Goal: Navigation & Orientation: Find specific page/section

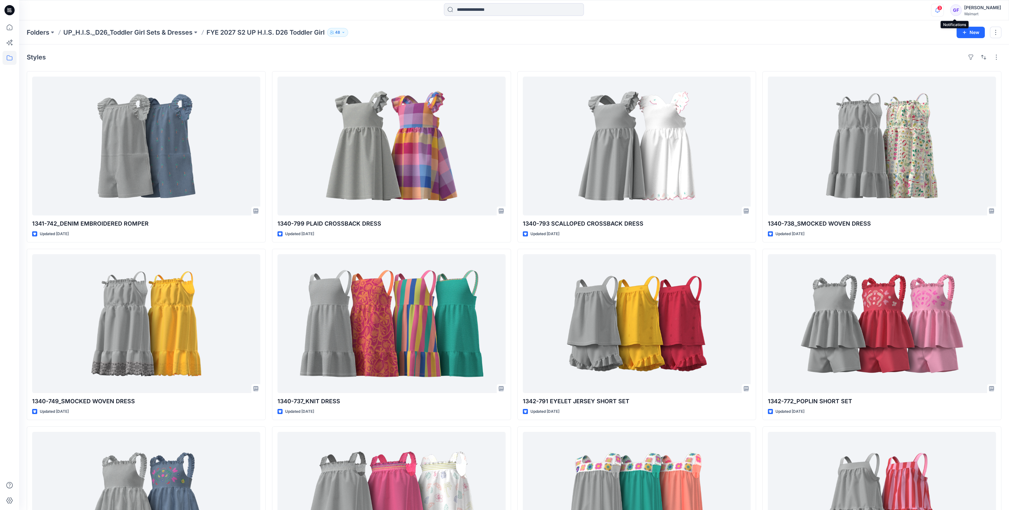
click at [943, 7] on icon "button" at bounding box center [937, 10] width 12 height 13
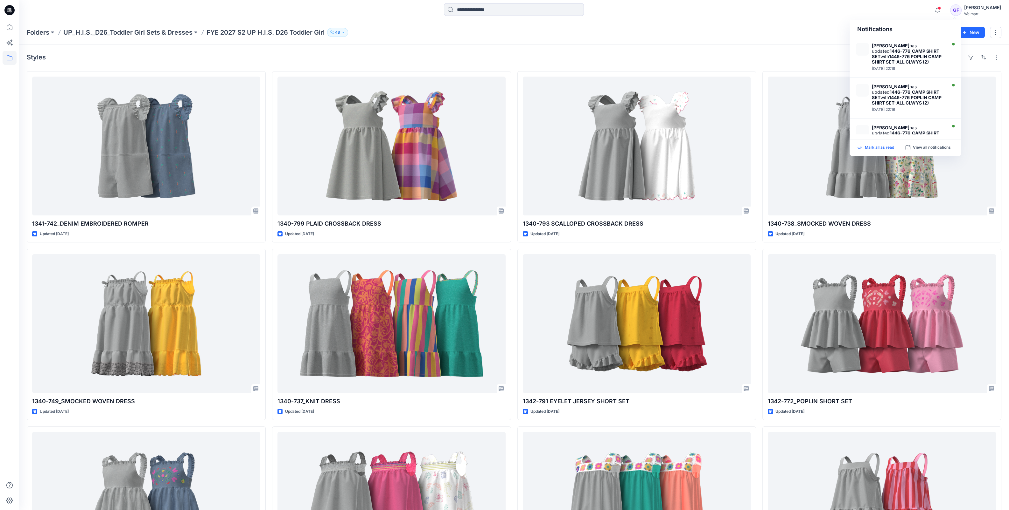
click at [875, 145] on p "Mark all as read" at bounding box center [878, 148] width 29 height 6
click at [33, 30] on p "Folders" at bounding box center [38, 32] width 23 height 9
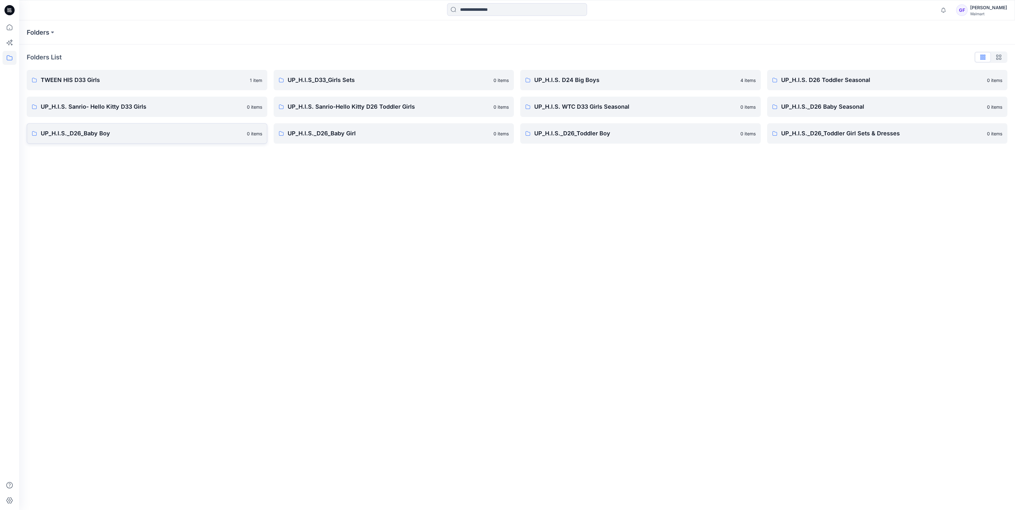
click at [83, 132] on p "UP_H.I.S._D26_Baby Boy" at bounding box center [142, 133] width 202 height 9
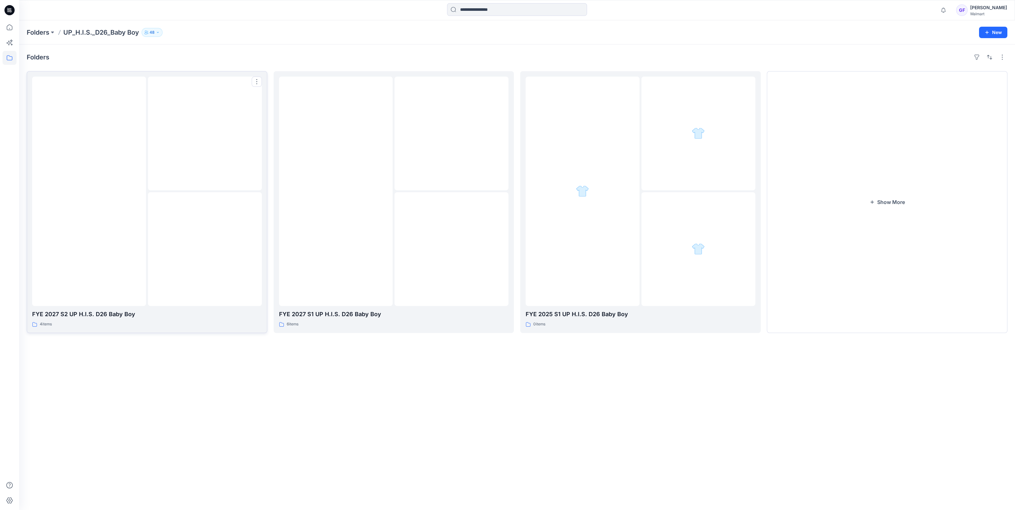
click at [205, 134] on img at bounding box center [205, 134] width 0 height 0
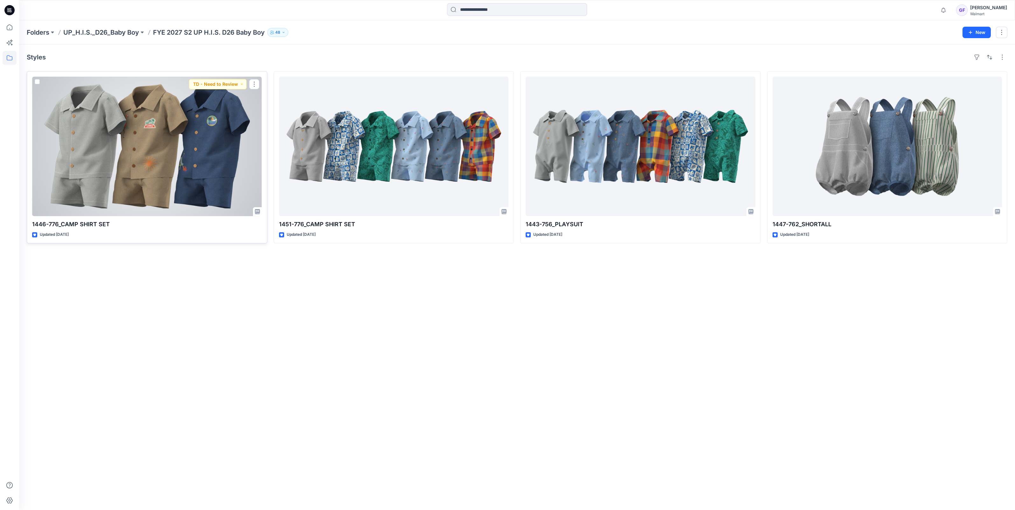
click at [195, 175] on div at bounding box center [147, 147] width 230 height 140
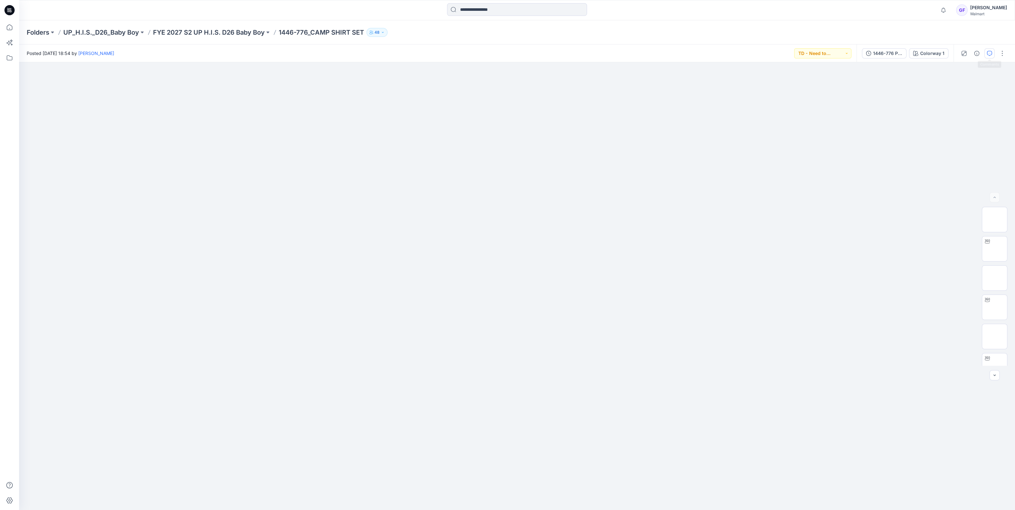
click at [993, 52] on button "button" at bounding box center [989, 53] width 10 height 10
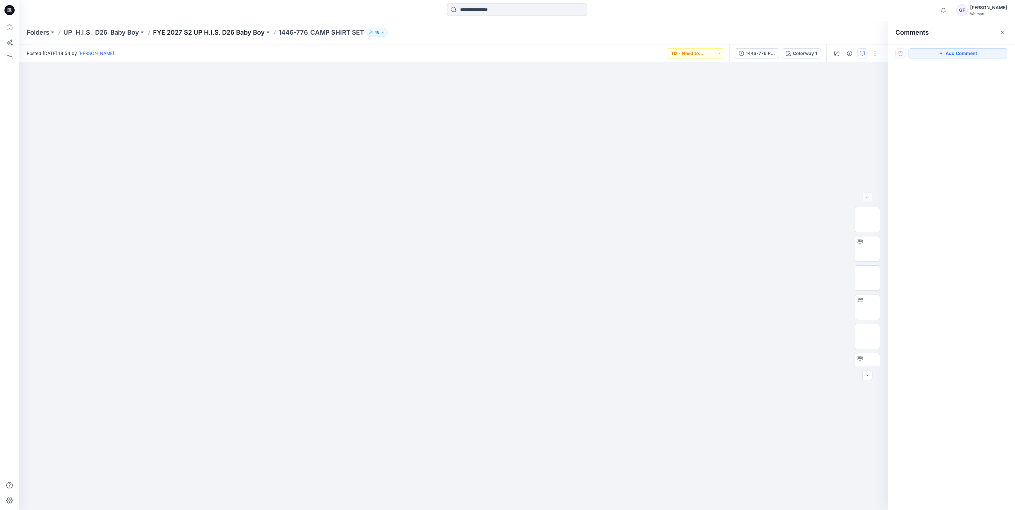
click at [230, 34] on p "FYE 2027 S2 UP H.I.S. D26 Baby Boy" at bounding box center [209, 32] width 112 height 9
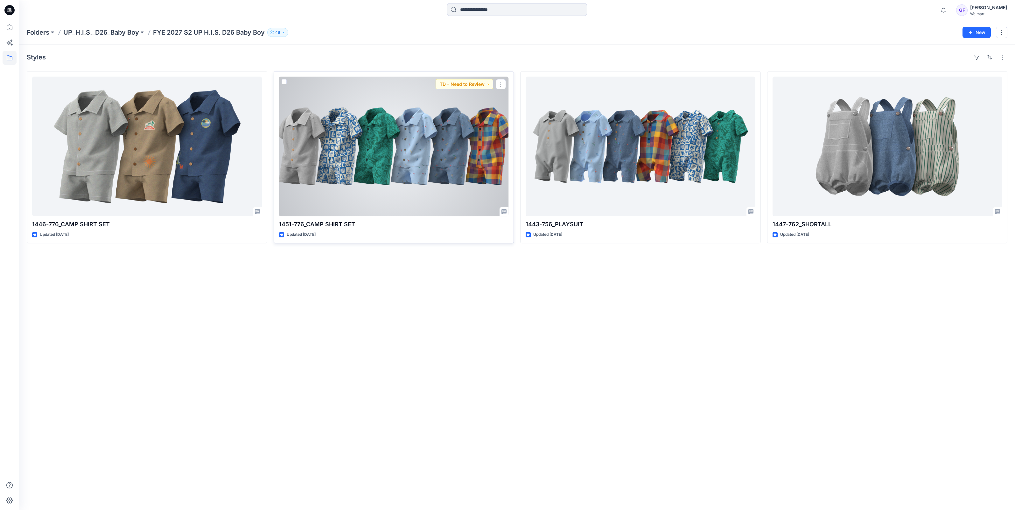
click at [457, 171] on div at bounding box center [394, 147] width 230 height 140
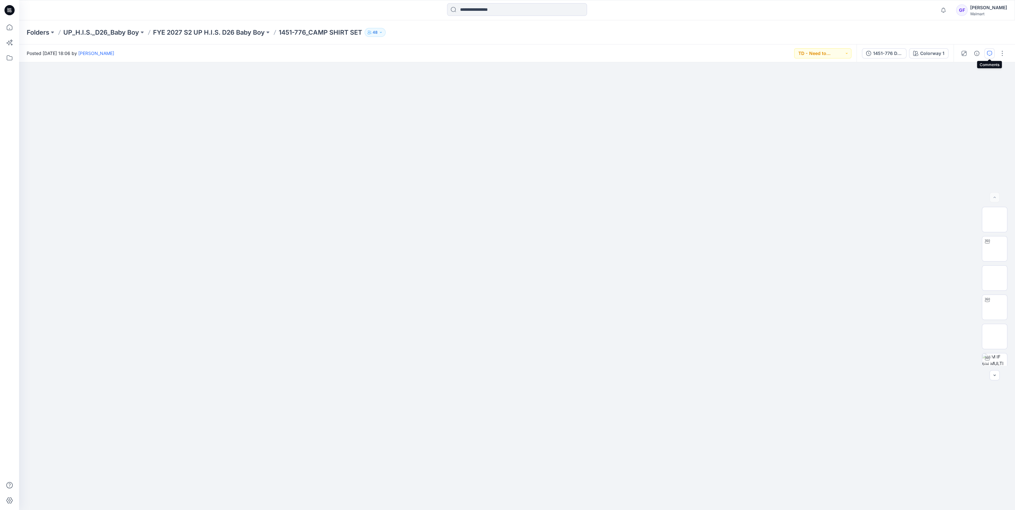
click at [991, 52] on icon "button" at bounding box center [989, 53] width 5 height 5
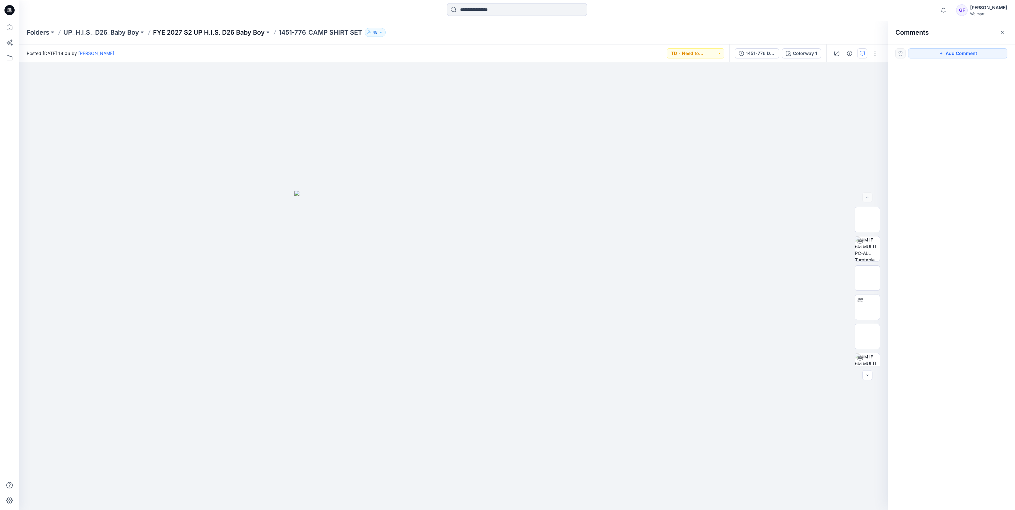
click at [232, 33] on p "FYE 2027 S2 UP H.I.S. D26 Baby Boy" at bounding box center [209, 32] width 112 height 9
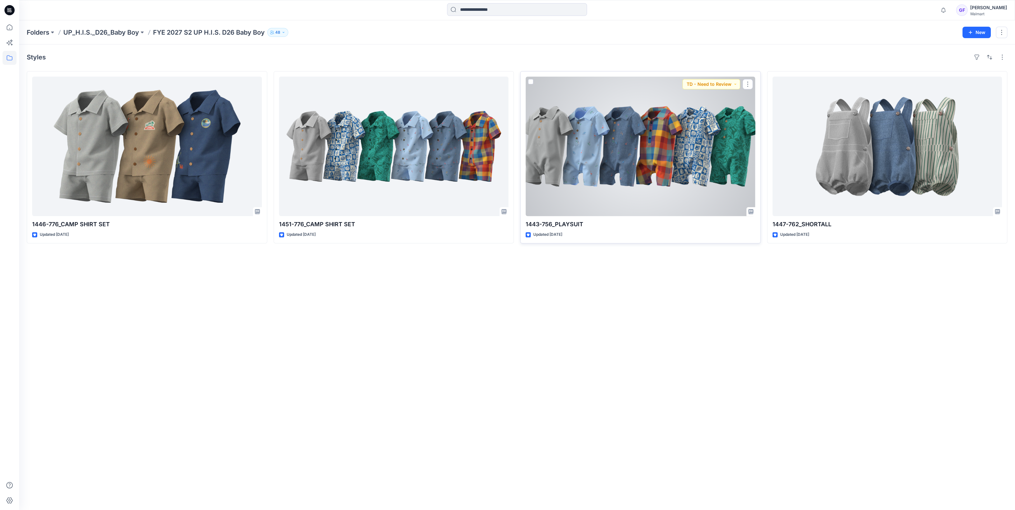
click at [668, 169] on div at bounding box center [640, 147] width 230 height 140
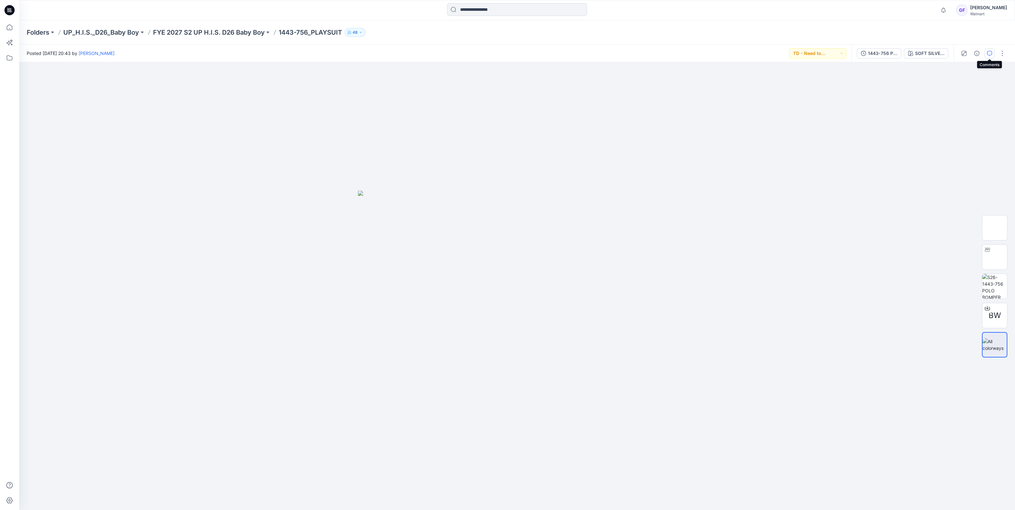
click at [988, 49] on button "button" at bounding box center [989, 53] width 10 height 10
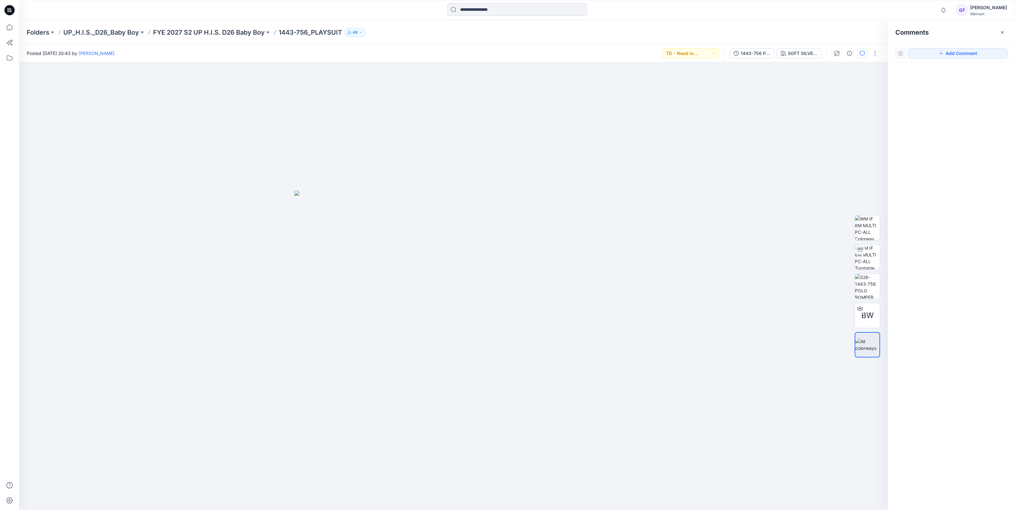
click at [81, 25] on div "Folders UP_H.I.S._D26_Baby Boy FYE 2027 S2 UP H.I.S. D26 Baby Boy 1443-756_PLAY…" at bounding box center [516, 32] width 995 height 24
click at [82, 26] on div "Folders UP_H.I.S._D26_Baby Boy FYE 2027 S2 UP H.I.S. D26 Baby Boy 1443-756_PLAY…" at bounding box center [516, 32] width 995 height 24
click at [82, 30] on p "UP_H.I.S._D26_Baby Boy" at bounding box center [101, 32] width 76 height 9
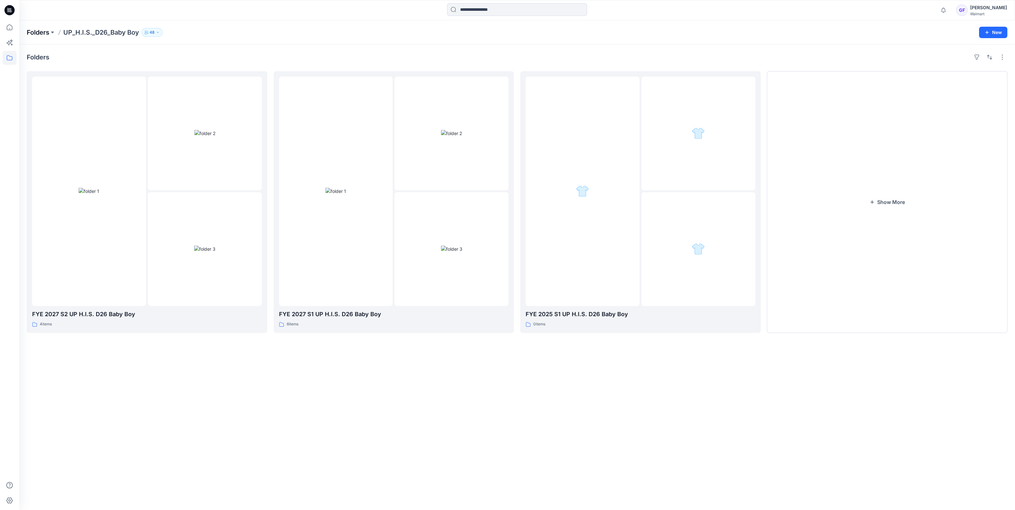
click at [33, 32] on p "Folders" at bounding box center [38, 32] width 23 height 9
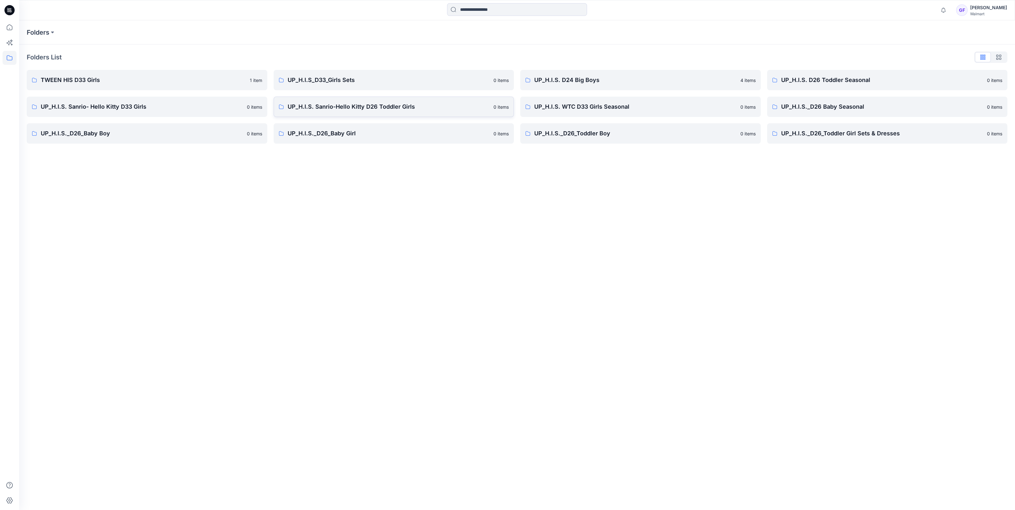
click at [372, 114] on link "UP_H.I.S. Sanrio-Hello Kitty D26 Toddler Girls 0 items" at bounding box center [394, 107] width 240 height 20
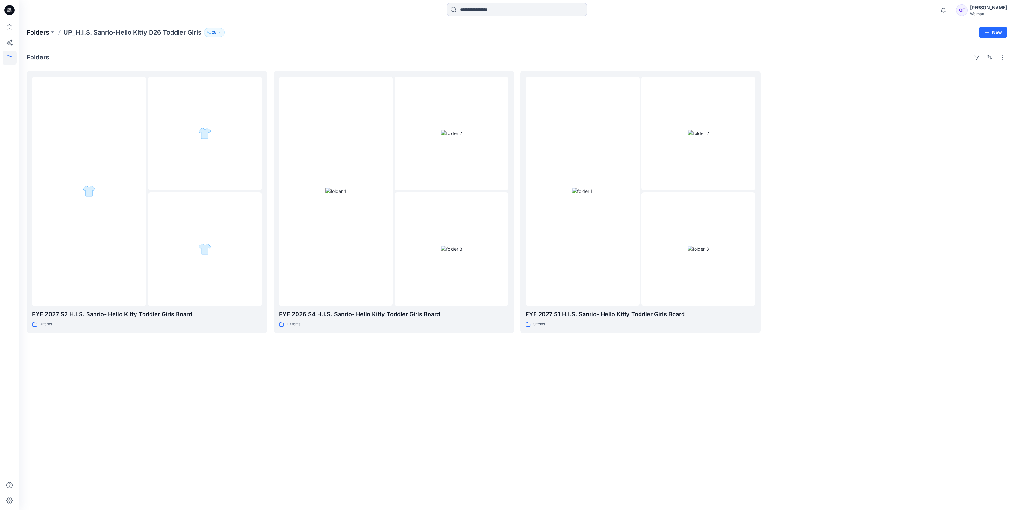
click at [35, 33] on p "Folders" at bounding box center [38, 32] width 23 height 9
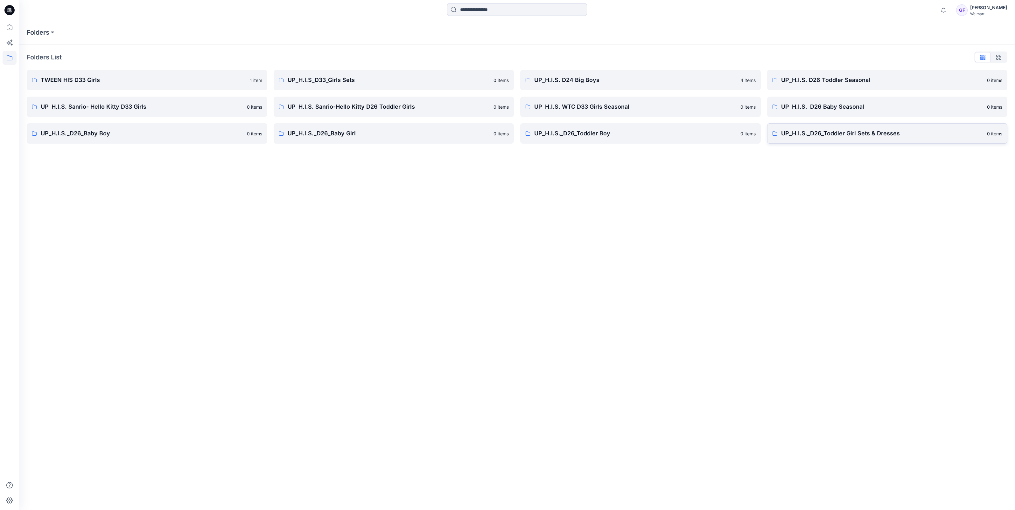
click at [856, 136] on p "UP_H.I.S._D26_Toddler Girl Sets & Dresses" at bounding box center [882, 133] width 202 height 9
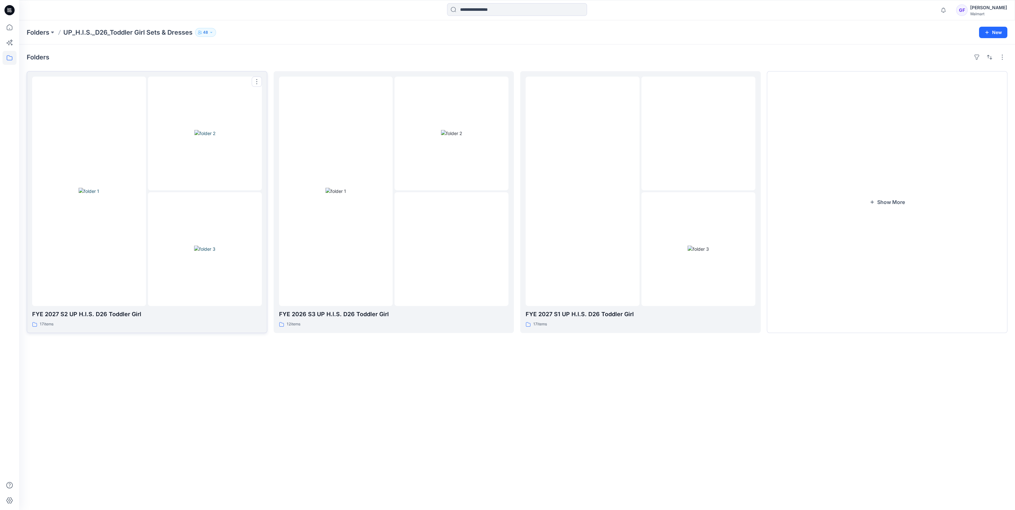
click at [194, 137] on img at bounding box center [204, 133] width 21 height 7
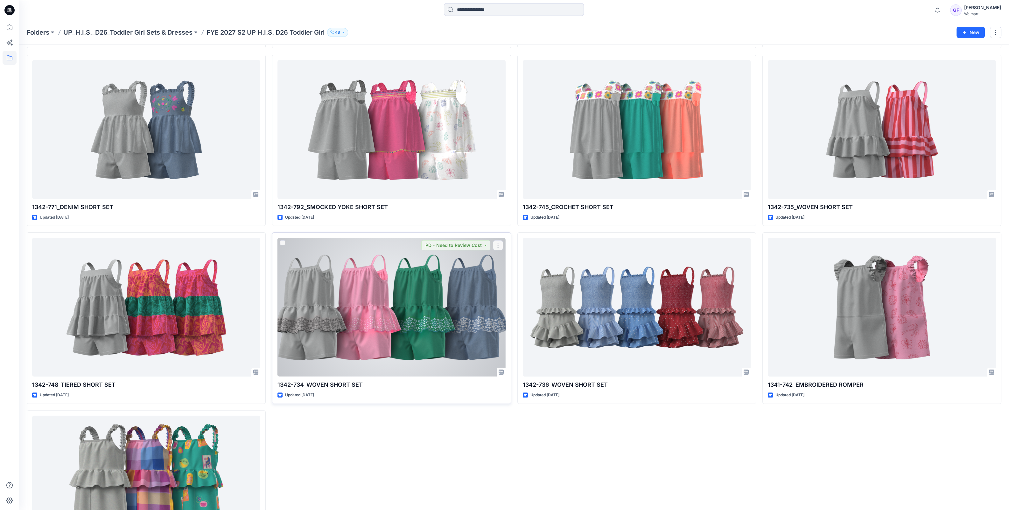
scroll to position [396, 0]
